Goal: Information Seeking & Learning: Learn about a topic

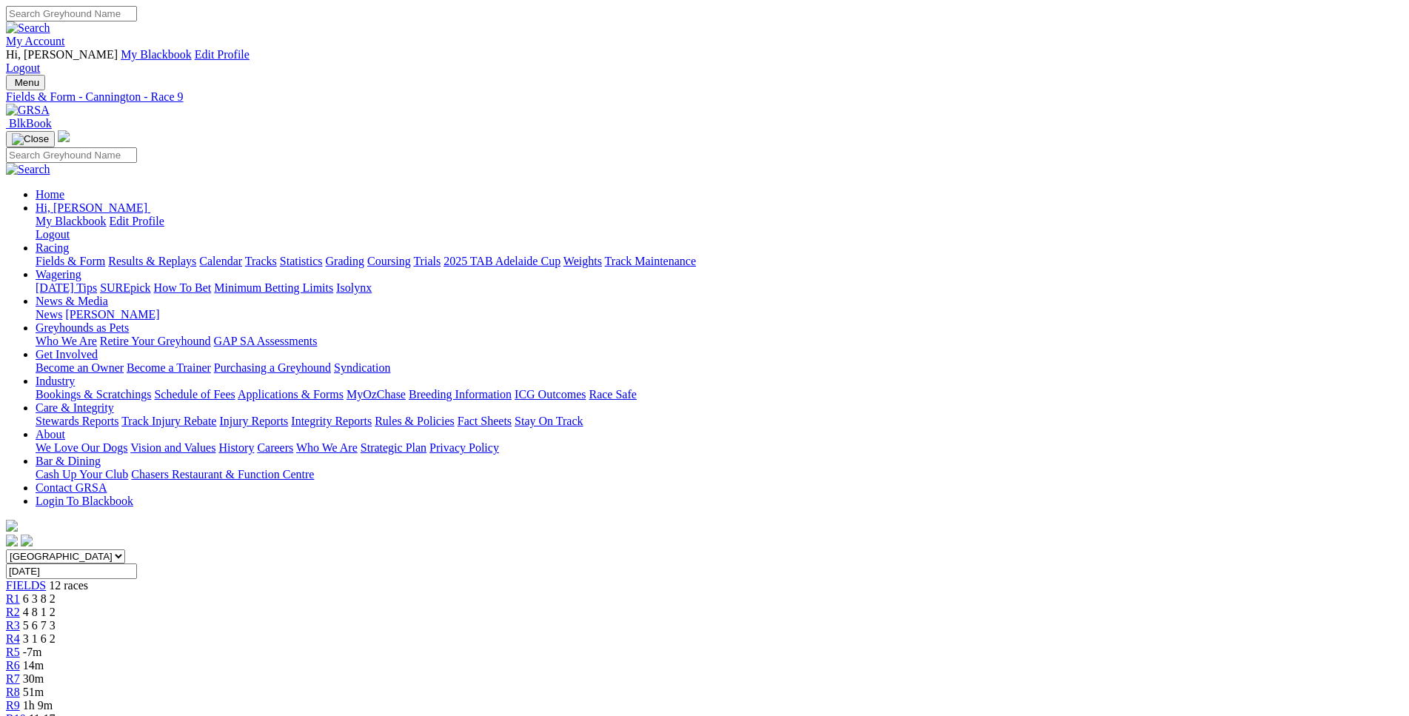
click at [437, 606] on div "R2 4 8 1 2" at bounding box center [705, 612] width 1398 height 13
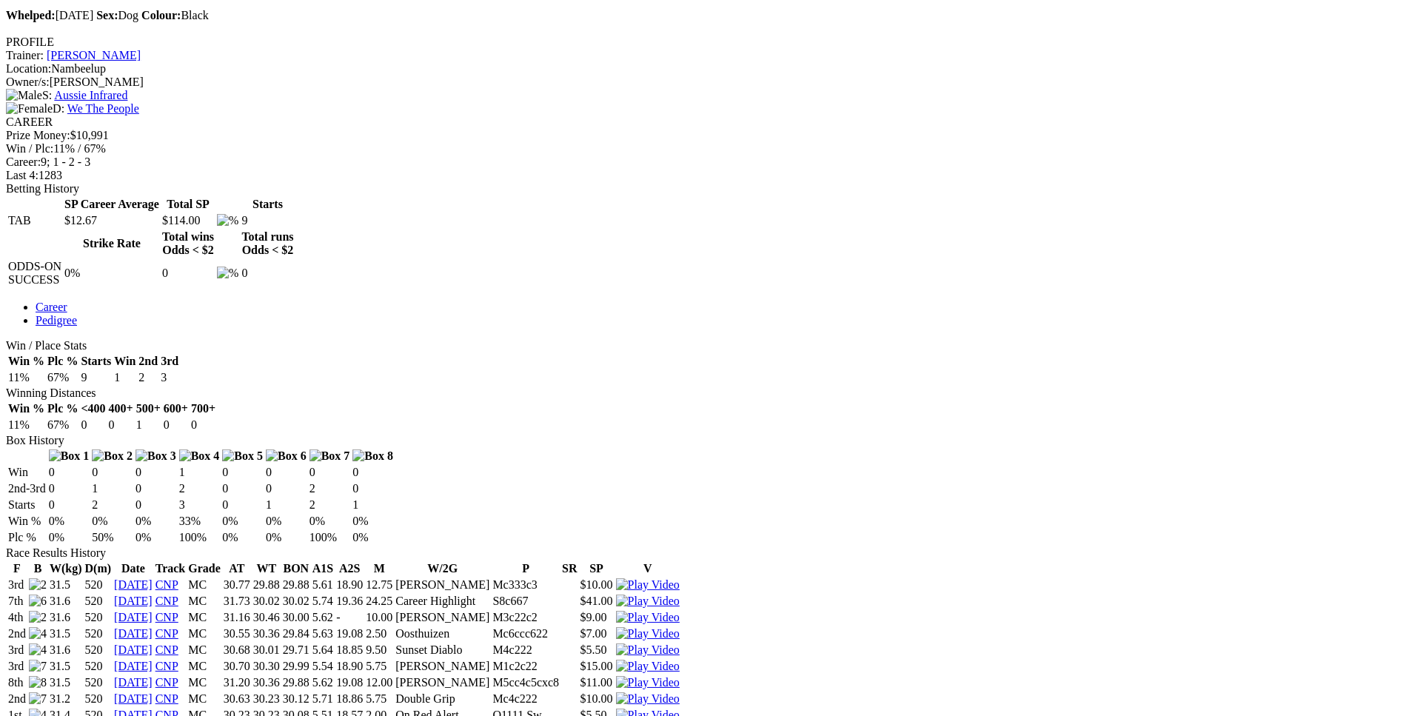
scroll to position [604, 0]
click at [680, 692] on img at bounding box center [648, 698] width 64 height 13
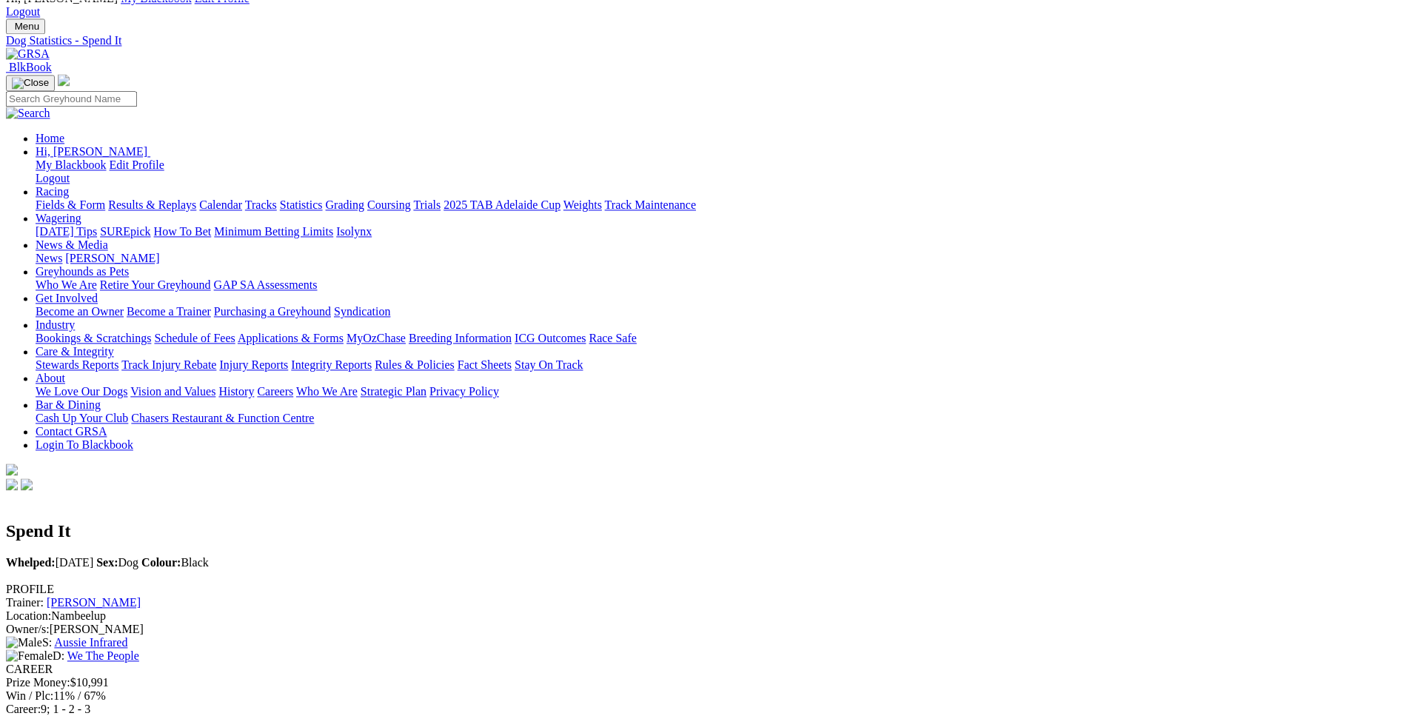
scroll to position [0, 0]
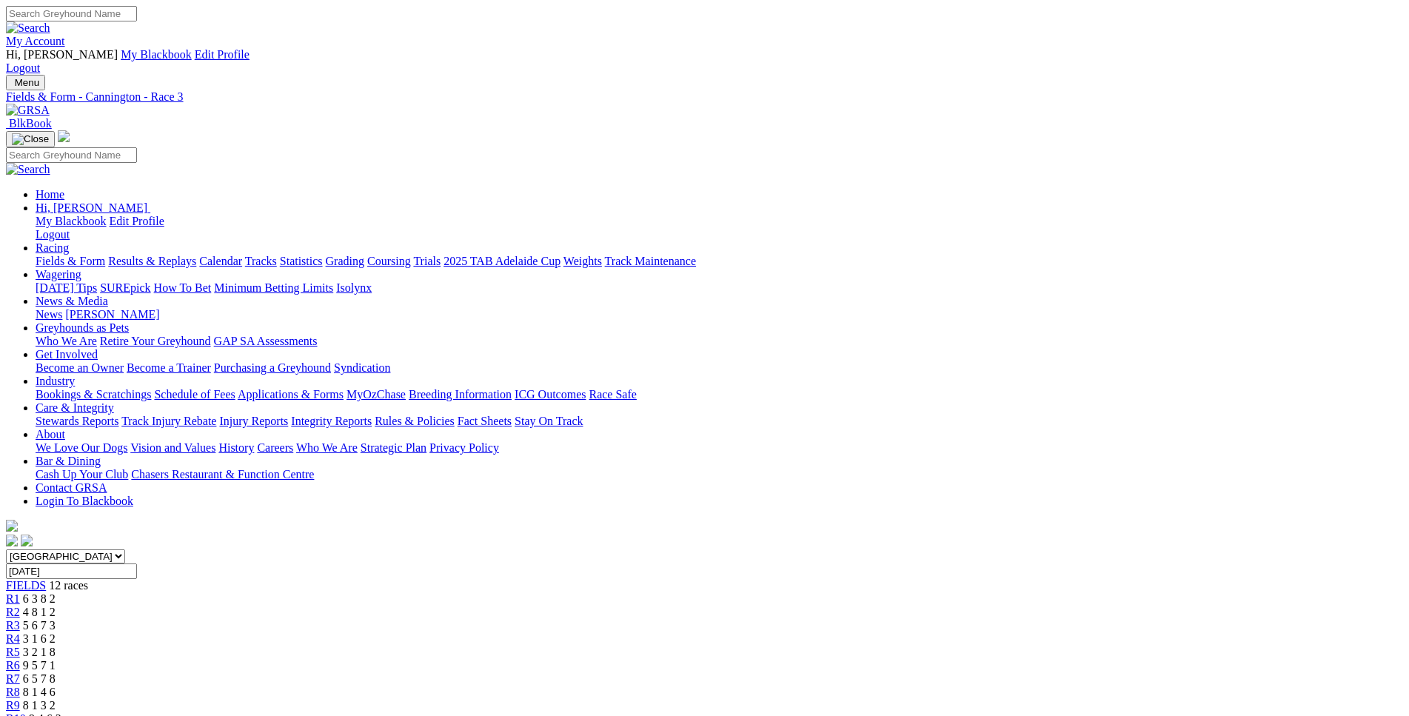
scroll to position [238, 0]
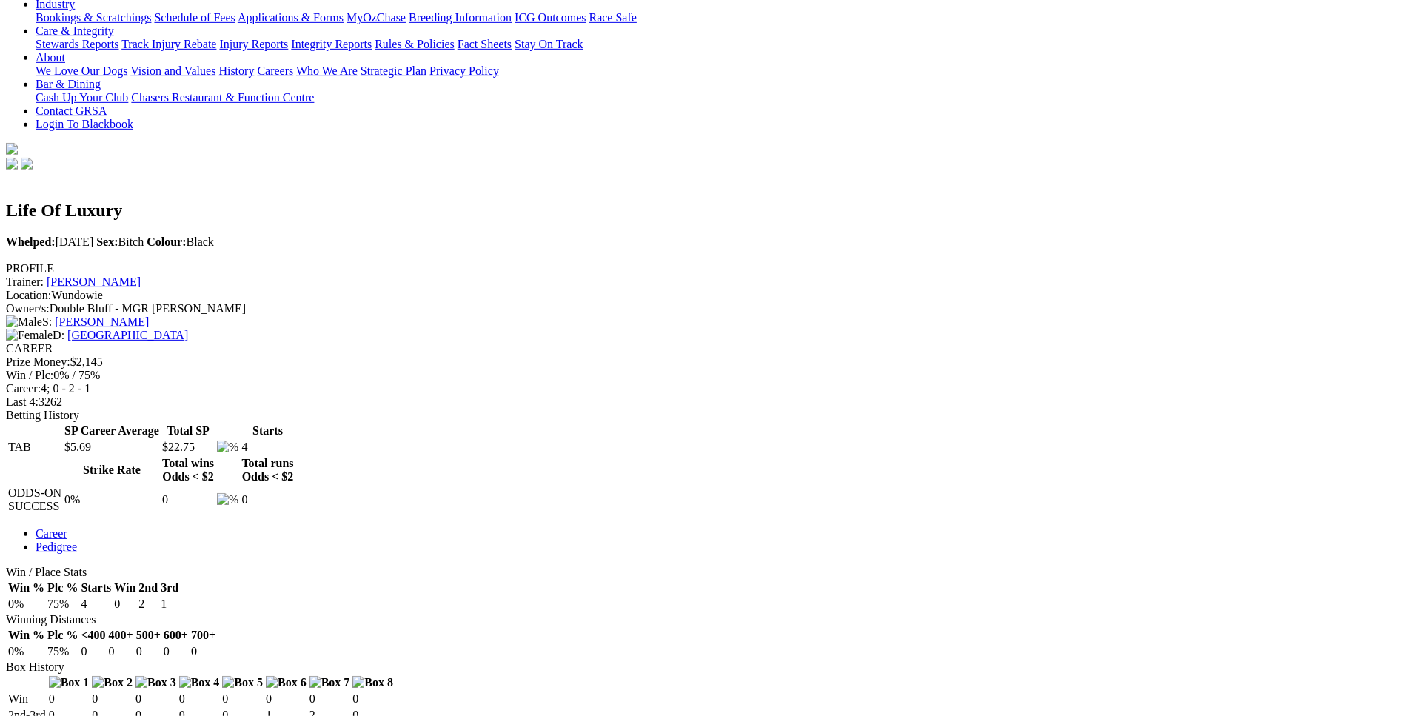
scroll to position [378, 0]
